Goal: Transaction & Acquisition: Purchase product/service

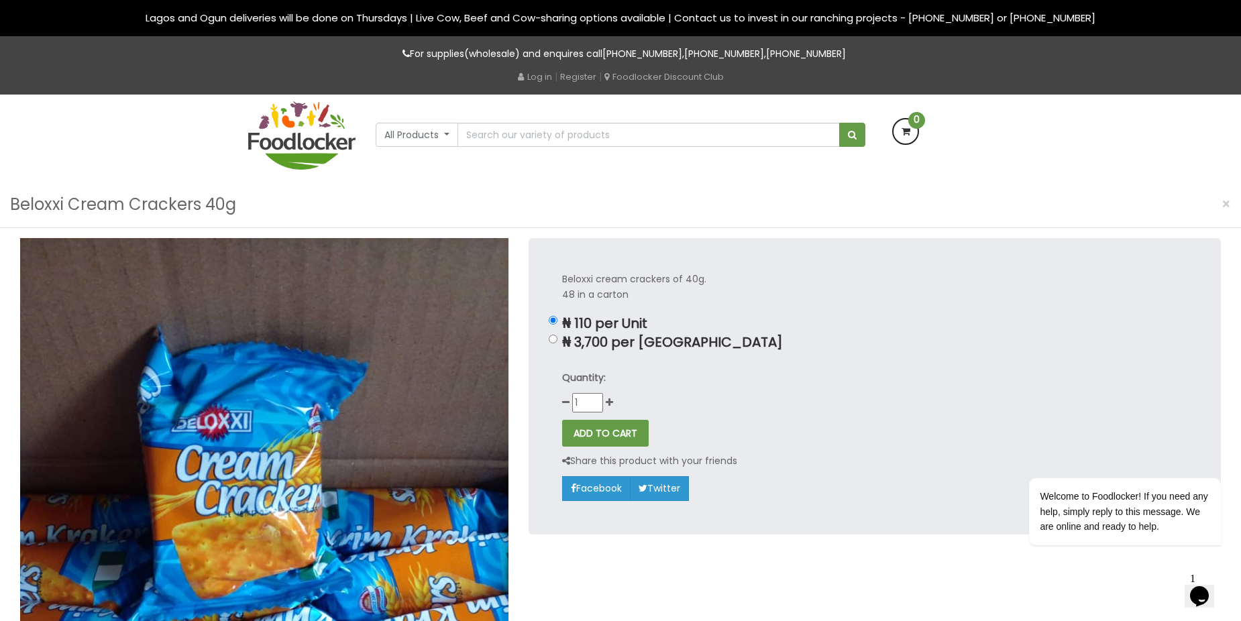
click at [713, 190] on div "Beloxxi Cream Crackers 40g ×" at bounding box center [620, 205] width 1241 height 46
click at [299, 124] on img at bounding box center [301, 135] width 107 height 68
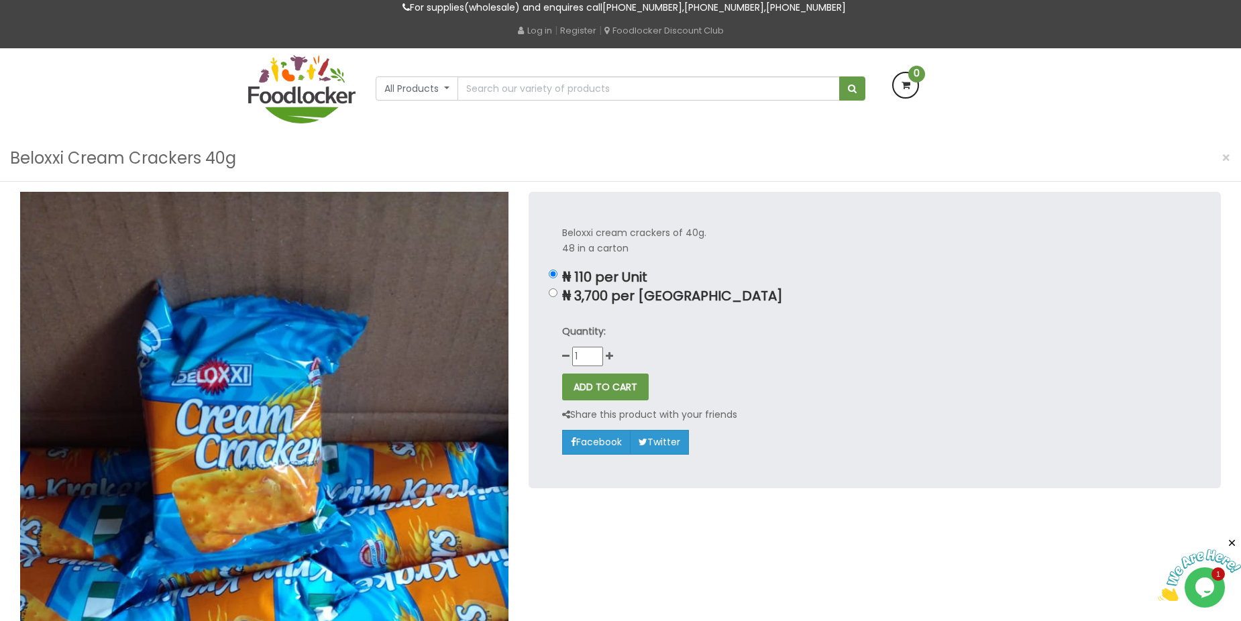
scroll to position [67, 0]
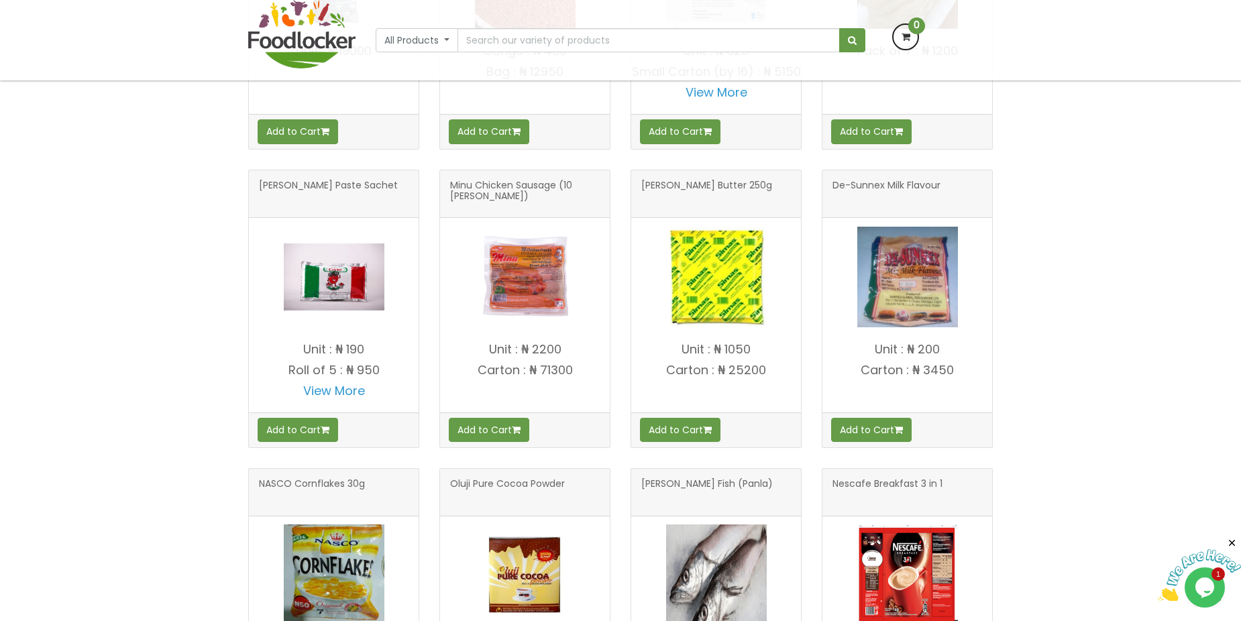
scroll to position [872, 0]
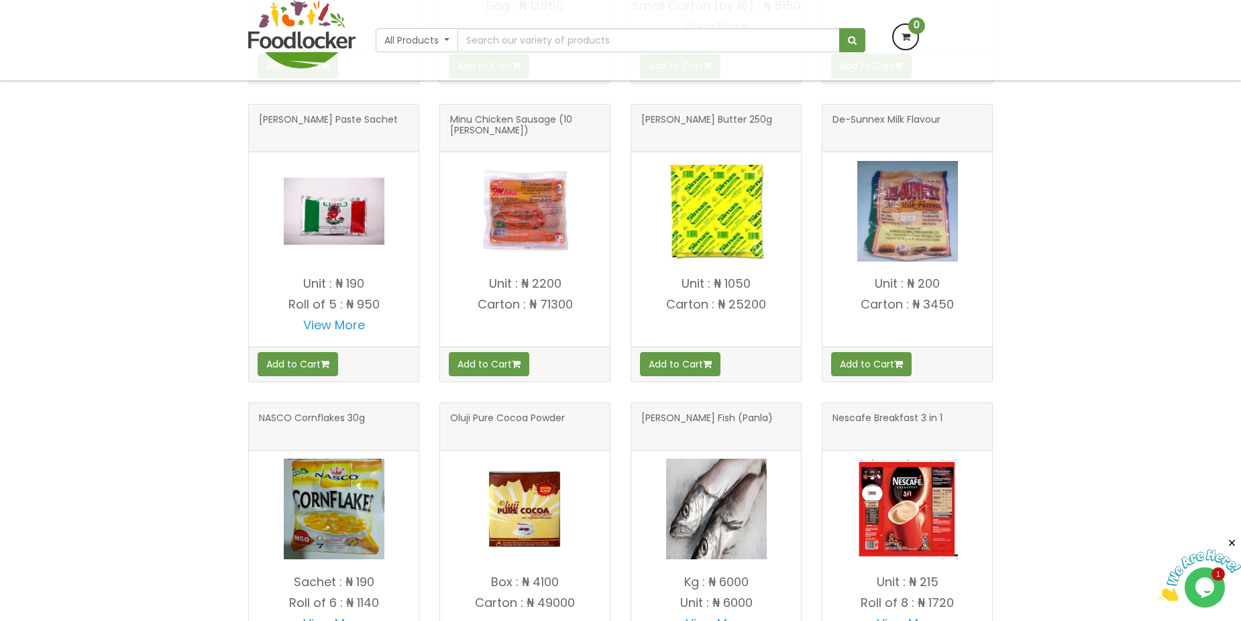
drag, startPoint x: 524, startPoint y: 170, endPoint x: 1074, endPoint y: 221, distance: 552.2
click at [1074, 221] on div "OUR PRODUCTS Dangote Salt - 50kg" at bounding box center [620, 231] width 1241 height 1045
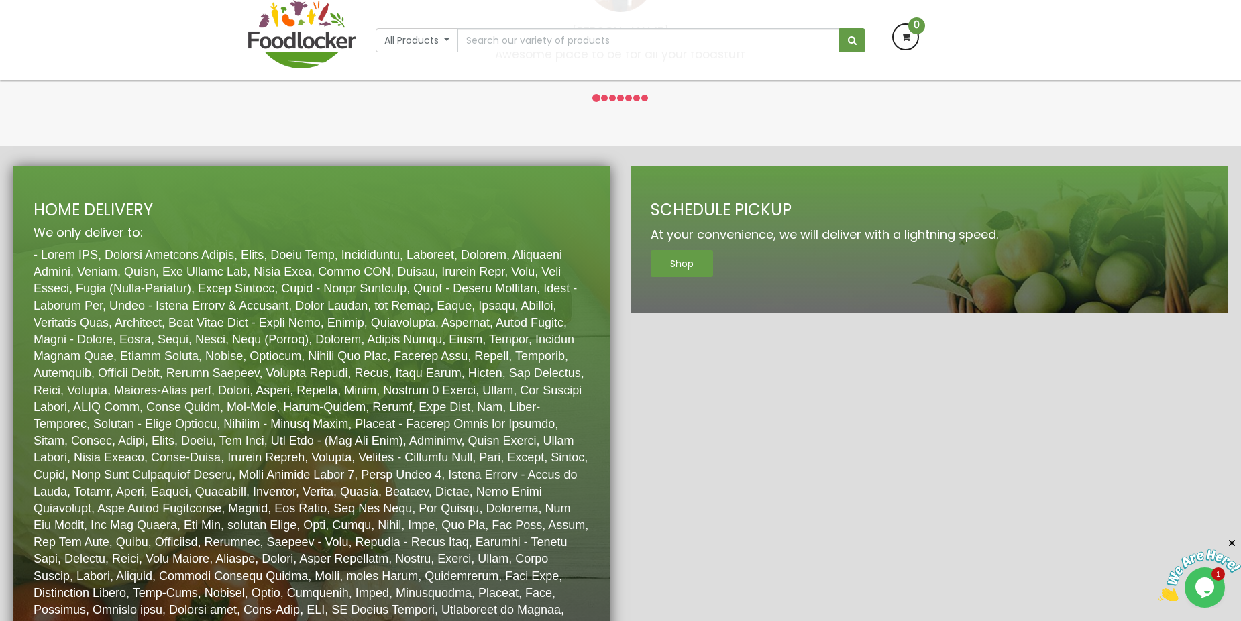
scroll to position [1997, 0]
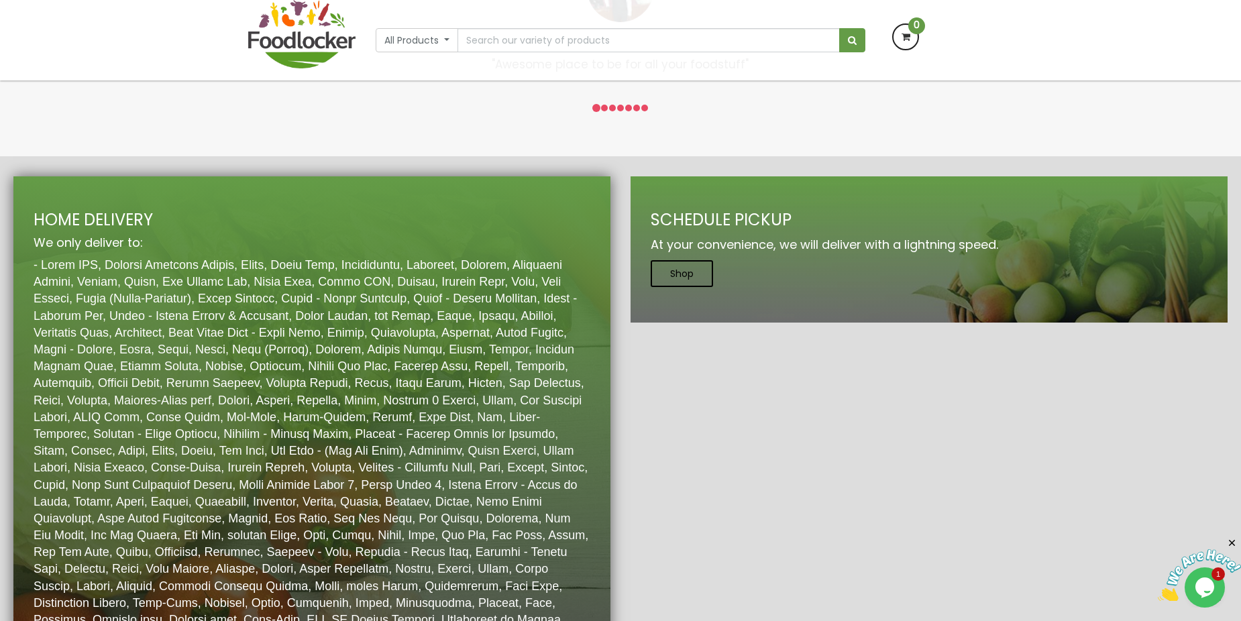
click at [683, 281] on link "Shop" at bounding box center [681, 273] width 62 height 27
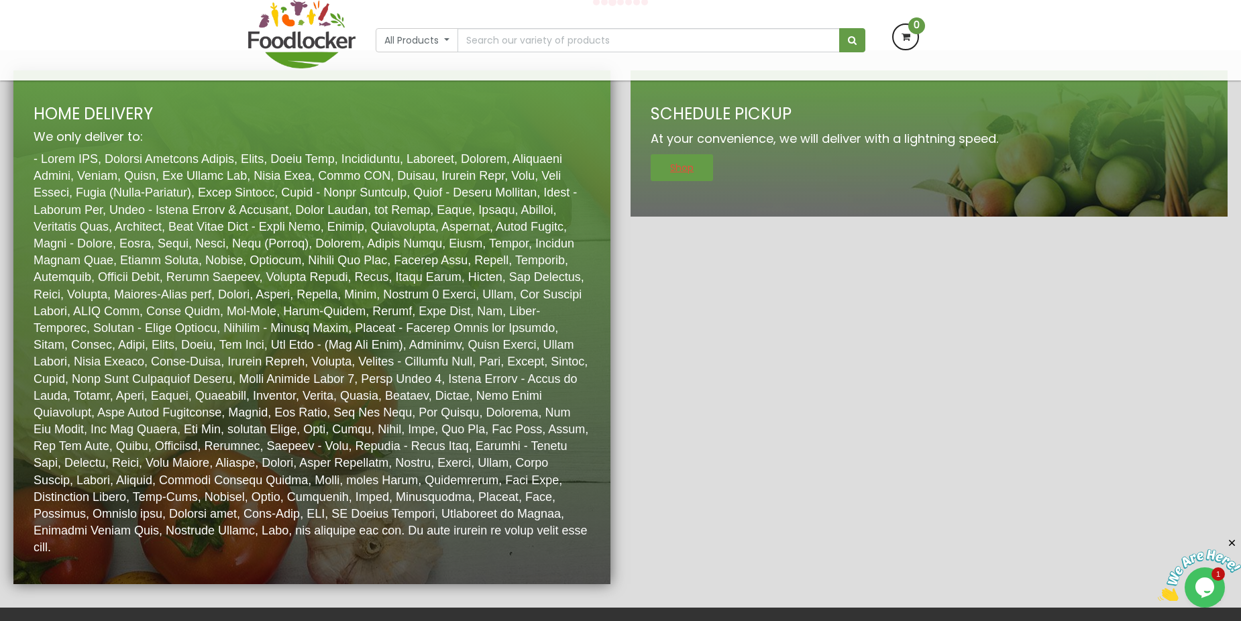
scroll to position [2013, 0]
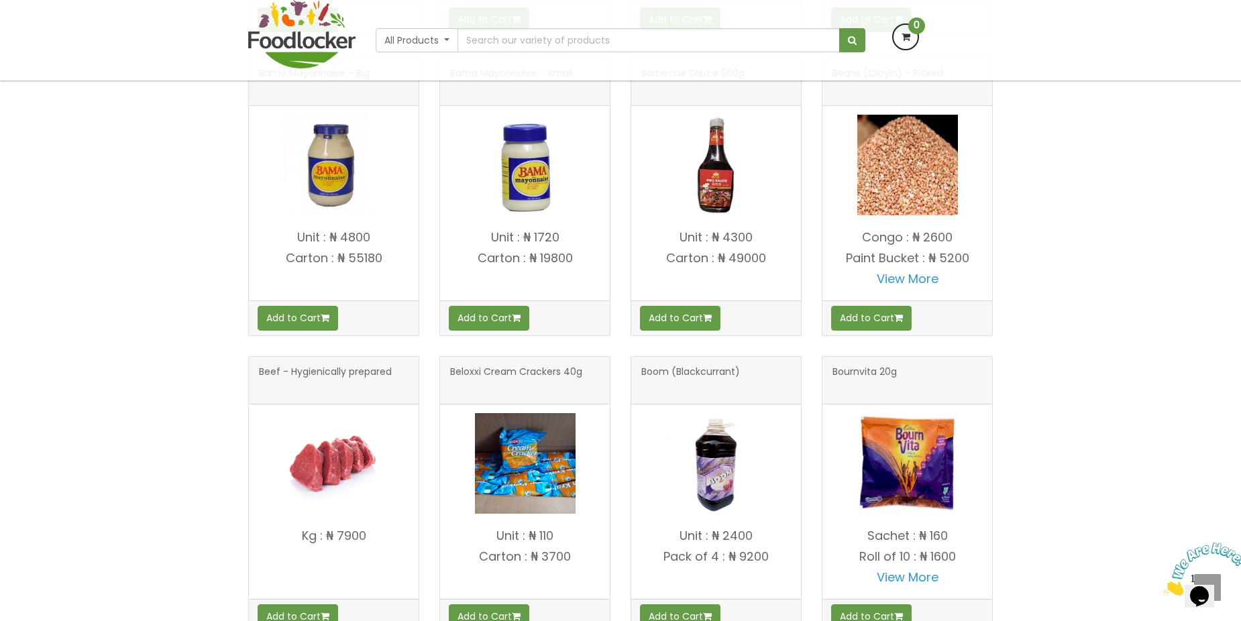
scroll to position [1341, 0]
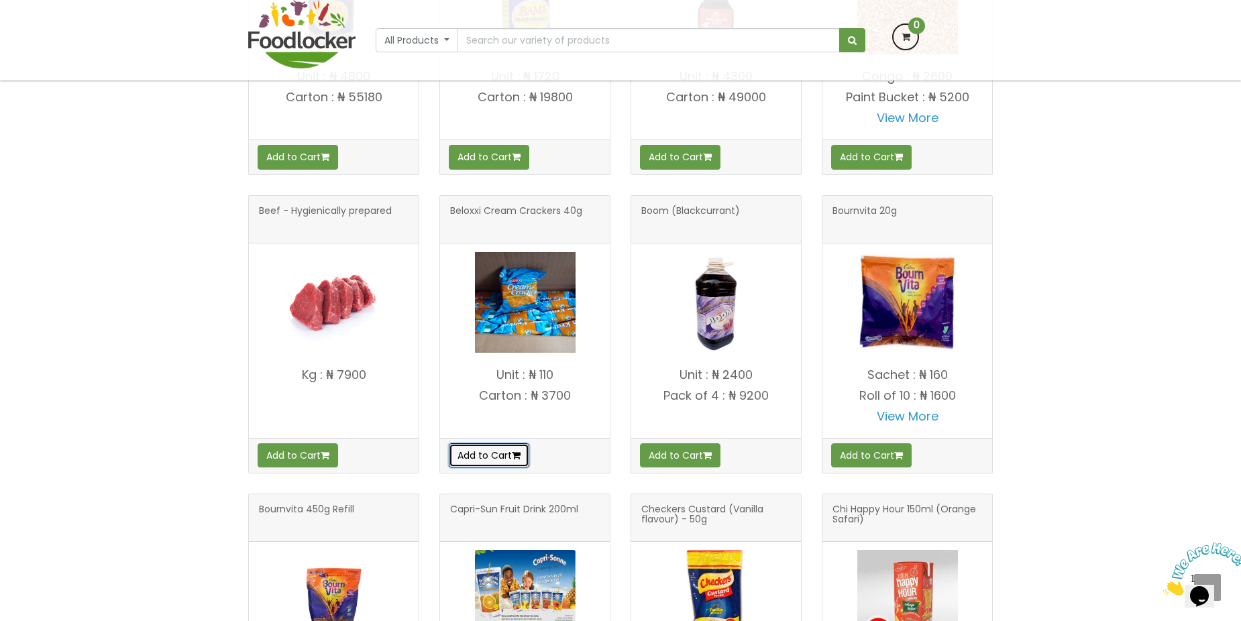
click at [477, 455] on button "Add to Cart" at bounding box center [489, 455] width 80 height 24
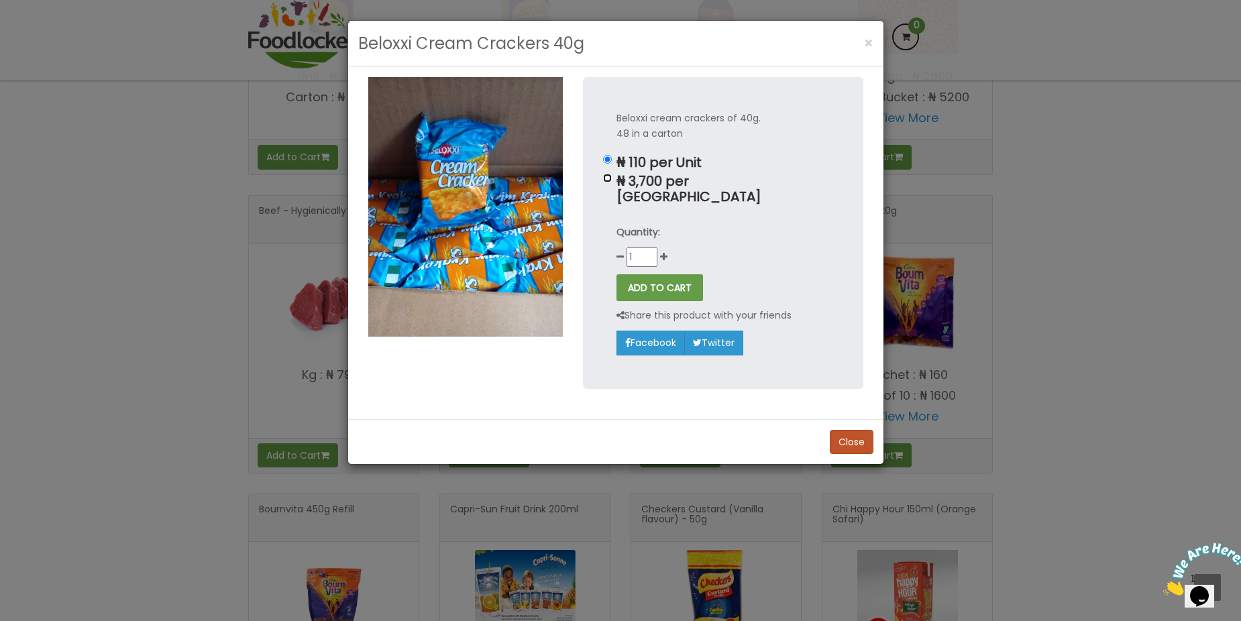
click at [606, 179] on input "₦ 3,700 per Carton" at bounding box center [607, 178] width 9 height 9
radio input "true"
click at [662, 252] on icon at bounding box center [663, 256] width 7 height 9
type input "2"
click at [677, 274] on button "ADD TO CART" at bounding box center [659, 287] width 87 height 27
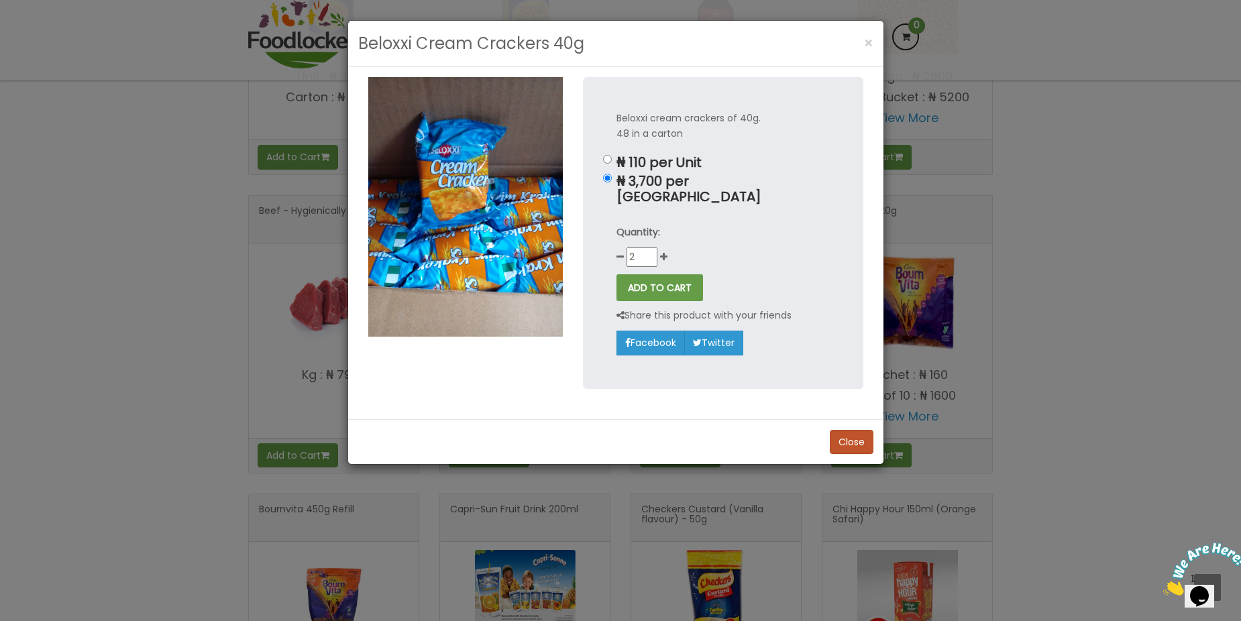
click at [659, 419] on div "Close" at bounding box center [615, 441] width 535 height 45
click at [679, 281] on button "ADD TO CART" at bounding box center [659, 287] width 87 height 27
click at [1175, 301] on div "Beloxxi Cream Crackers 40g × Beloxxi cream crackers of 40g. 48 in a carton ₦ 11…" at bounding box center [620, 310] width 1241 height 621
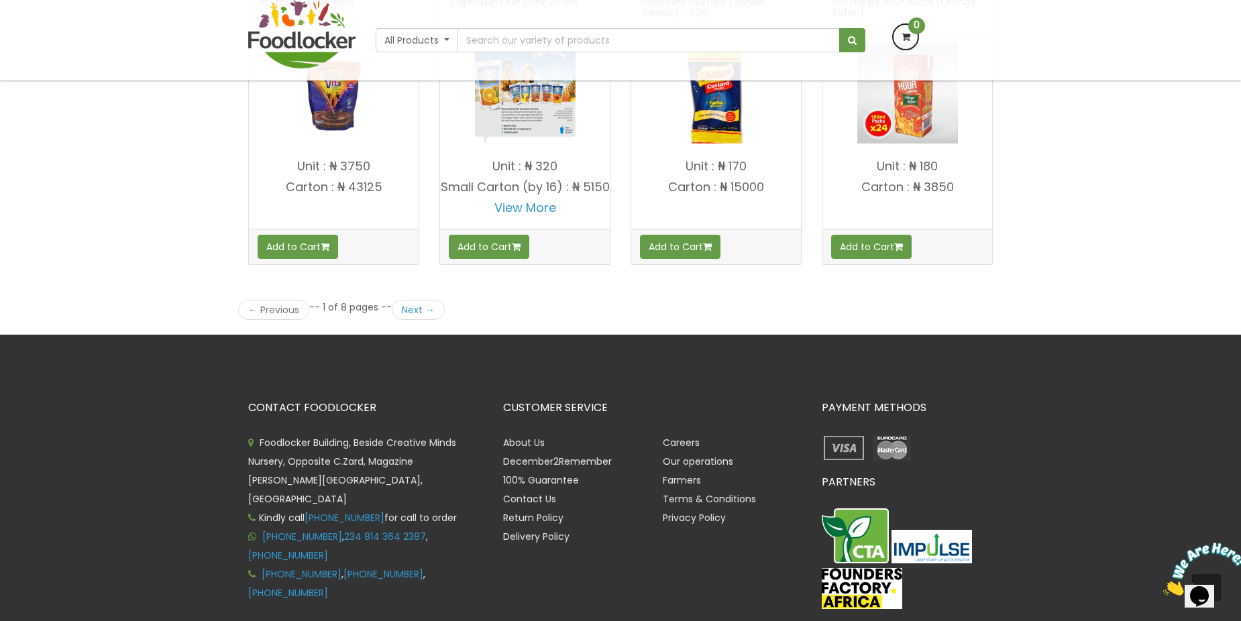
scroll to position [1878, 0]
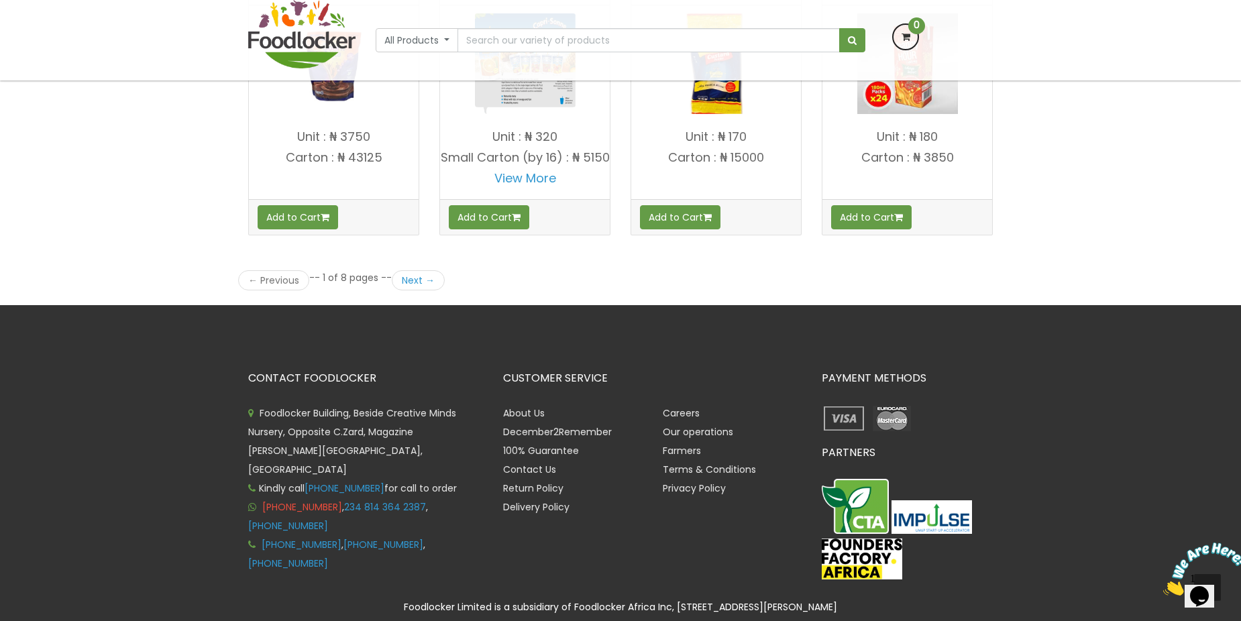
click at [310, 500] on link "[PHONE_NUMBER]" at bounding box center [302, 506] width 80 height 13
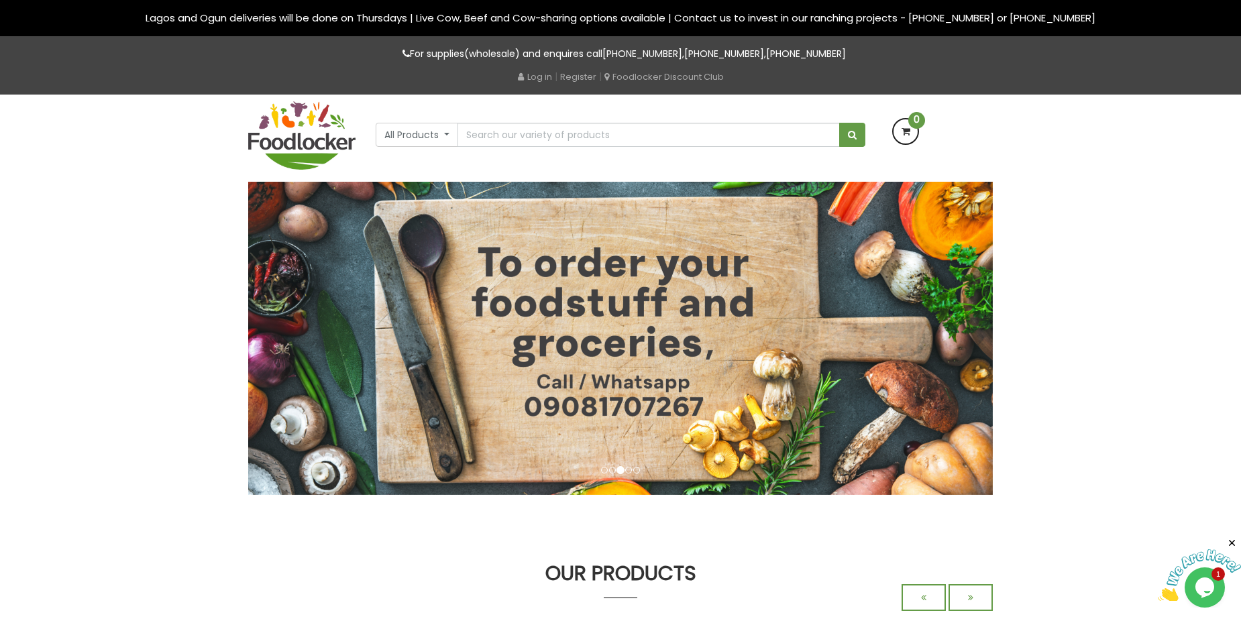
click at [1205, 583] on img at bounding box center [1198, 575] width 83 height 53
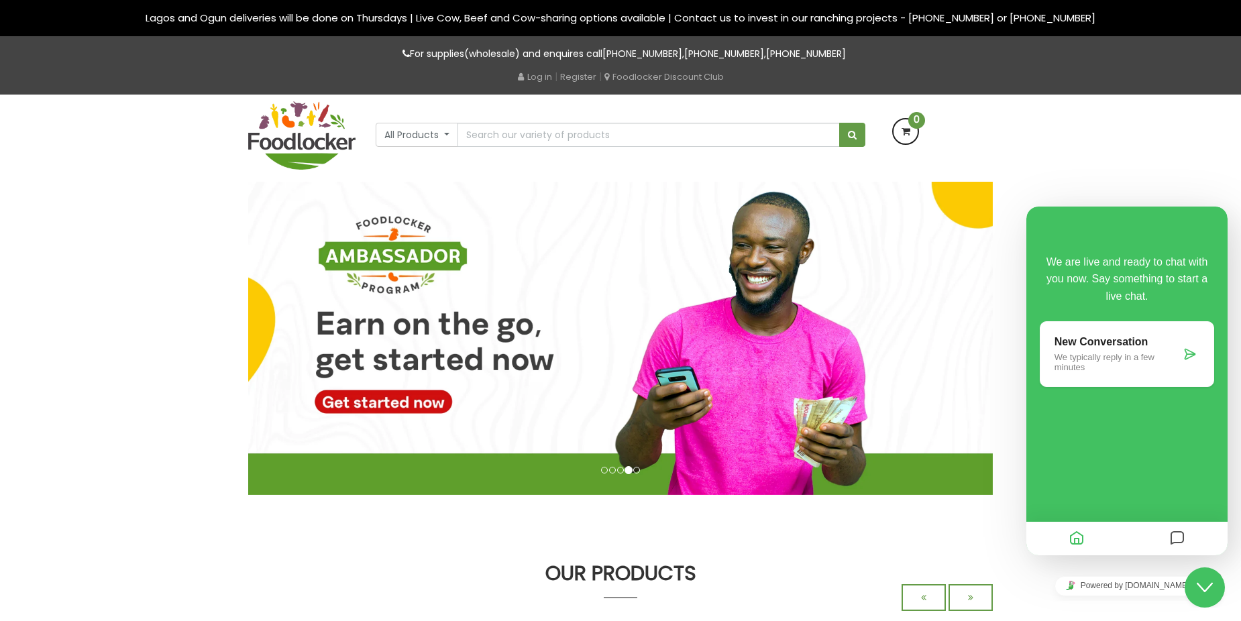
click at [1191, 357] on icon at bounding box center [1189, 353] width 13 height 13
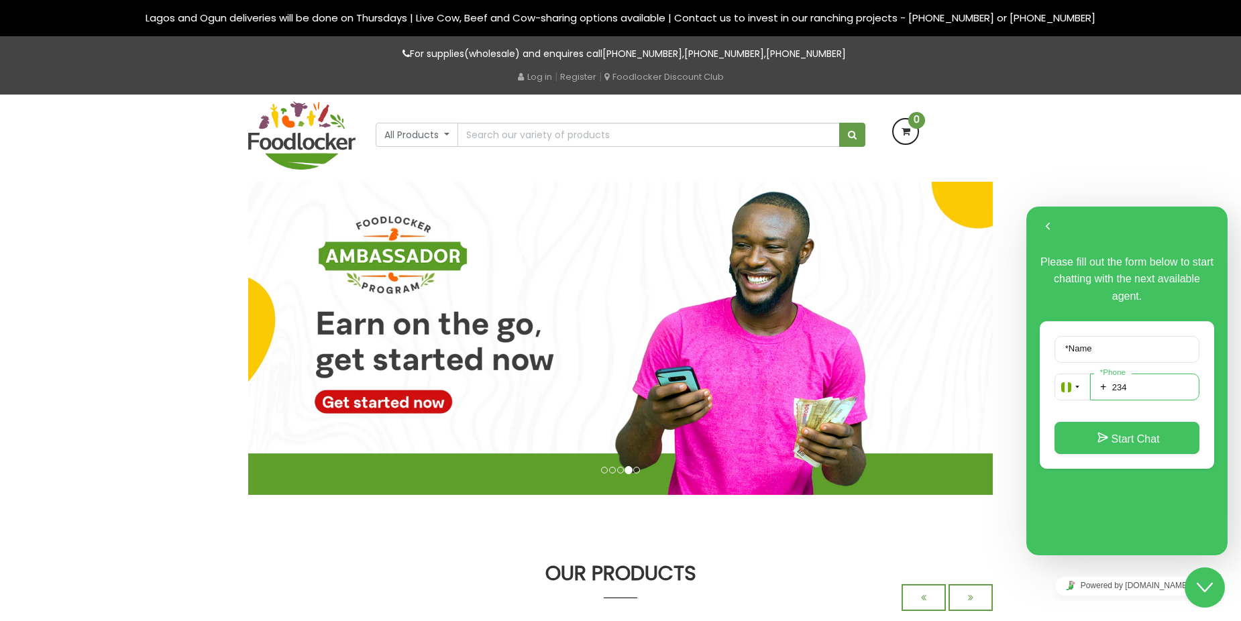
click at [1143, 384] on input "234" at bounding box center [1144, 387] width 109 height 27
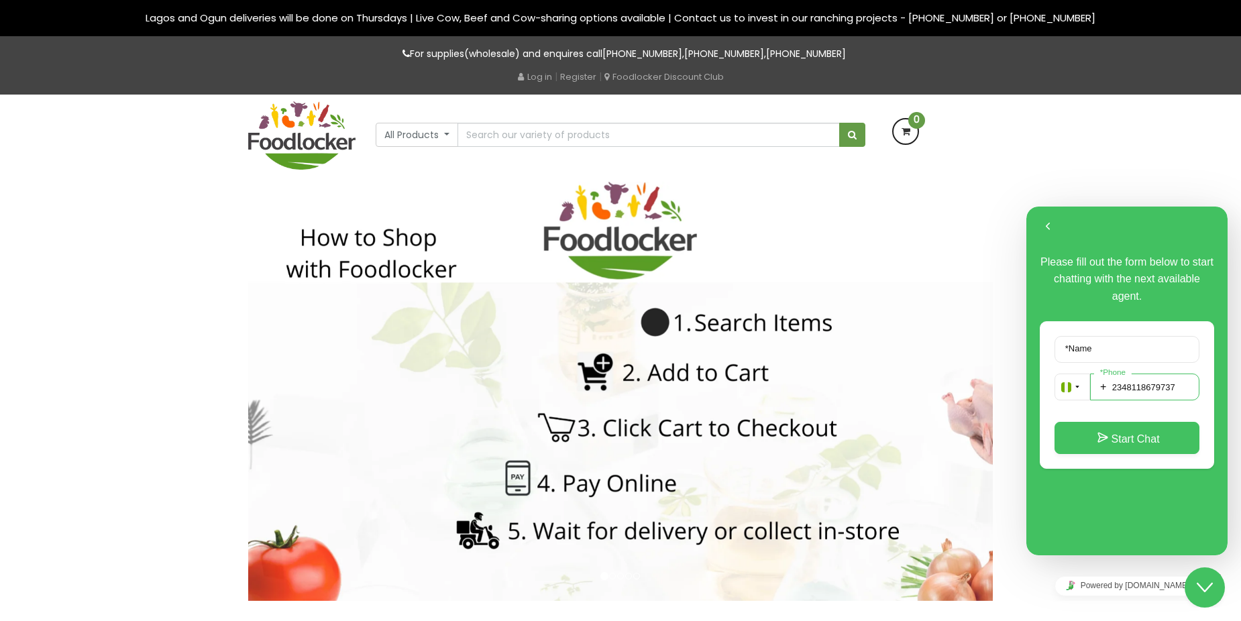
type input "2348118679737"
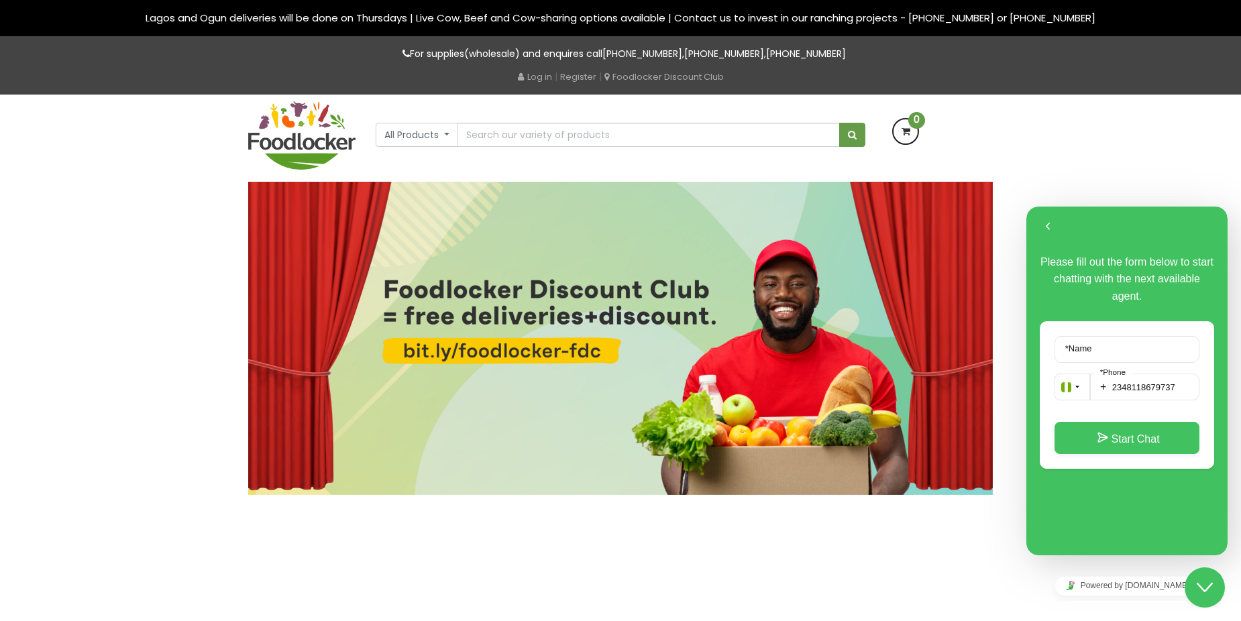
click at [1094, 345] on label "* Name" at bounding box center [1078, 348] width 40 height 10
click at [1094, 345] on input "* Name" at bounding box center [1126, 349] width 145 height 27
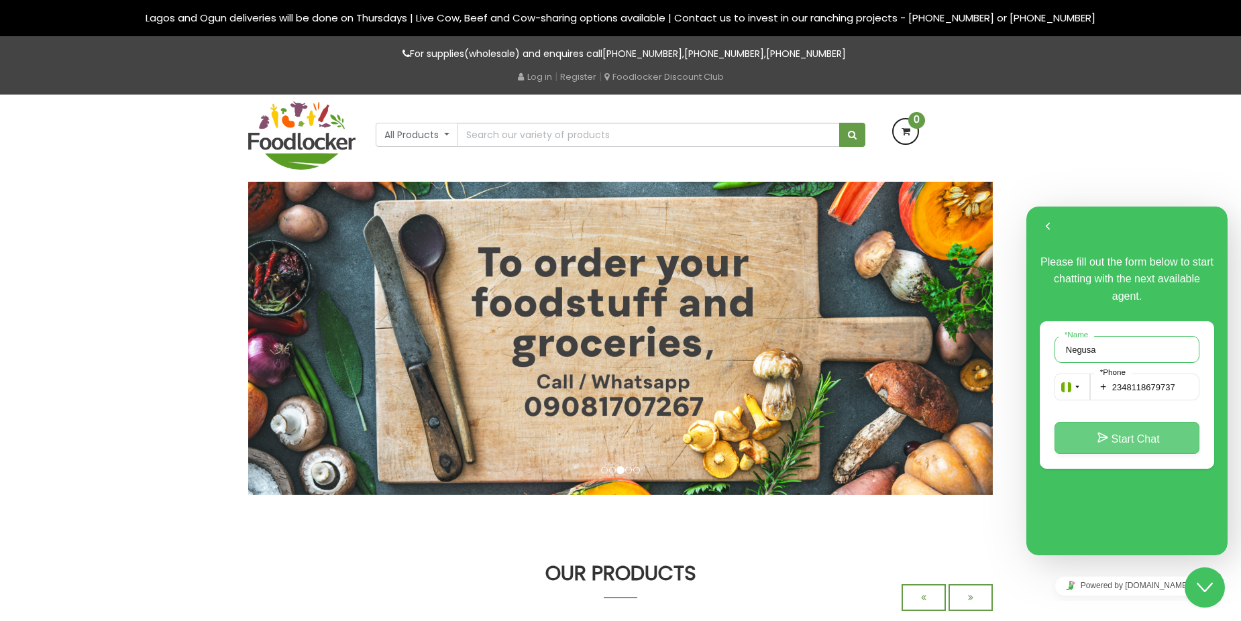
type input "Negusa"
click at [1129, 439] on button "Start Chat" at bounding box center [1126, 438] width 145 height 32
